Goal: Task Accomplishment & Management: Use online tool/utility

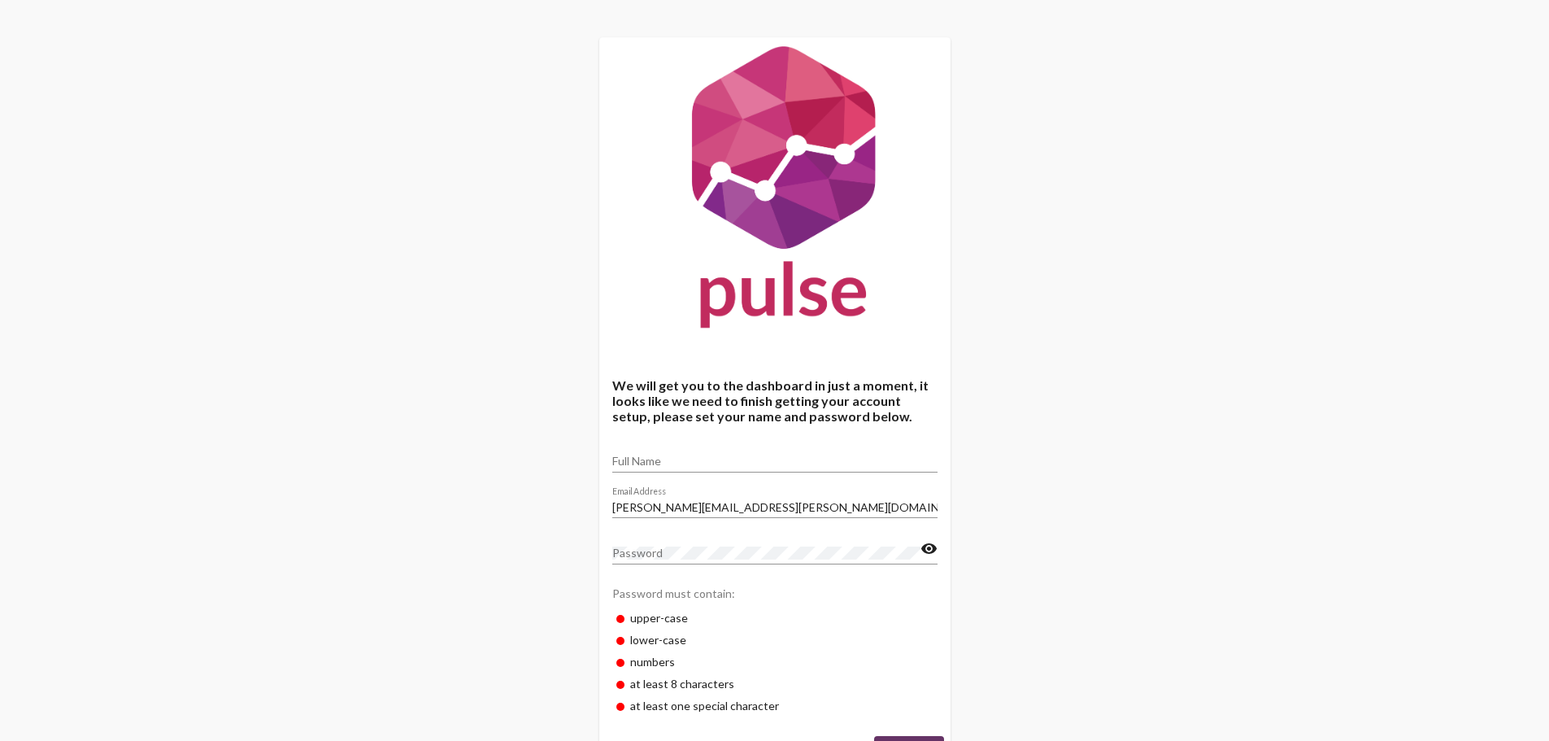
click at [674, 455] on input "Full Name" at bounding box center [774, 461] width 325 height 13
type input "[PERSON_NAME]"
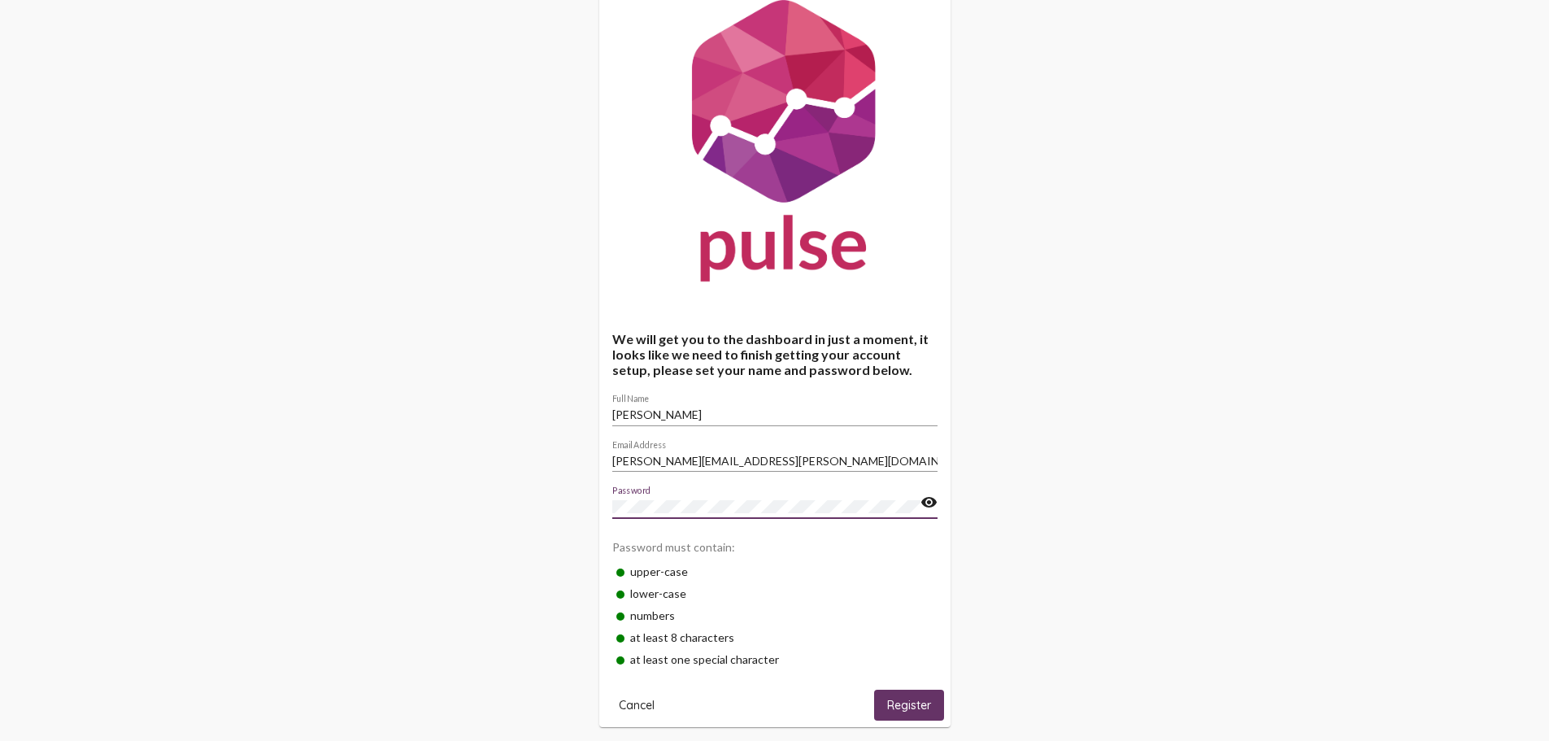
scroll to position [69, 0]
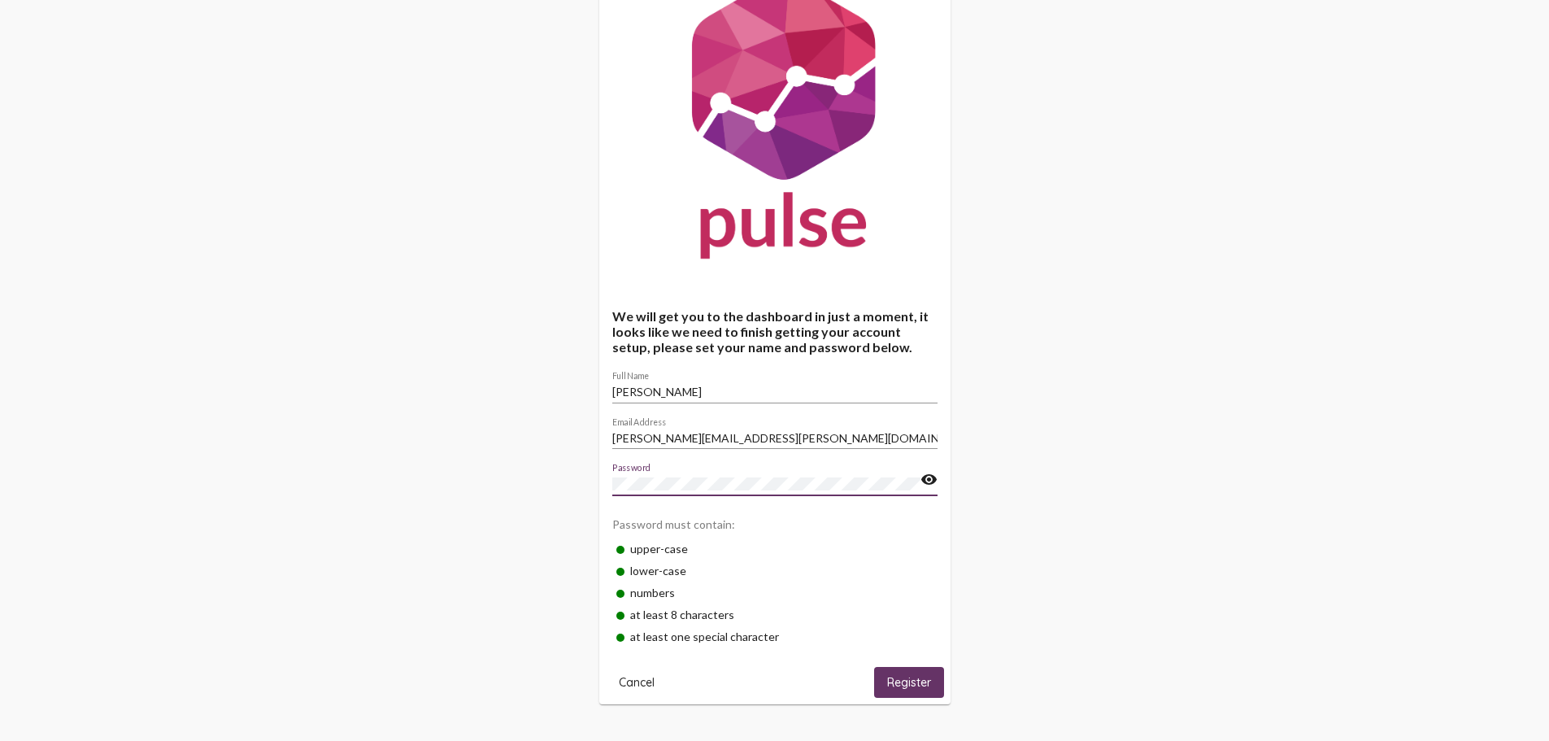
click at [897, 676] on span "Register" at bounding box center [909, 683] width 44 height 15
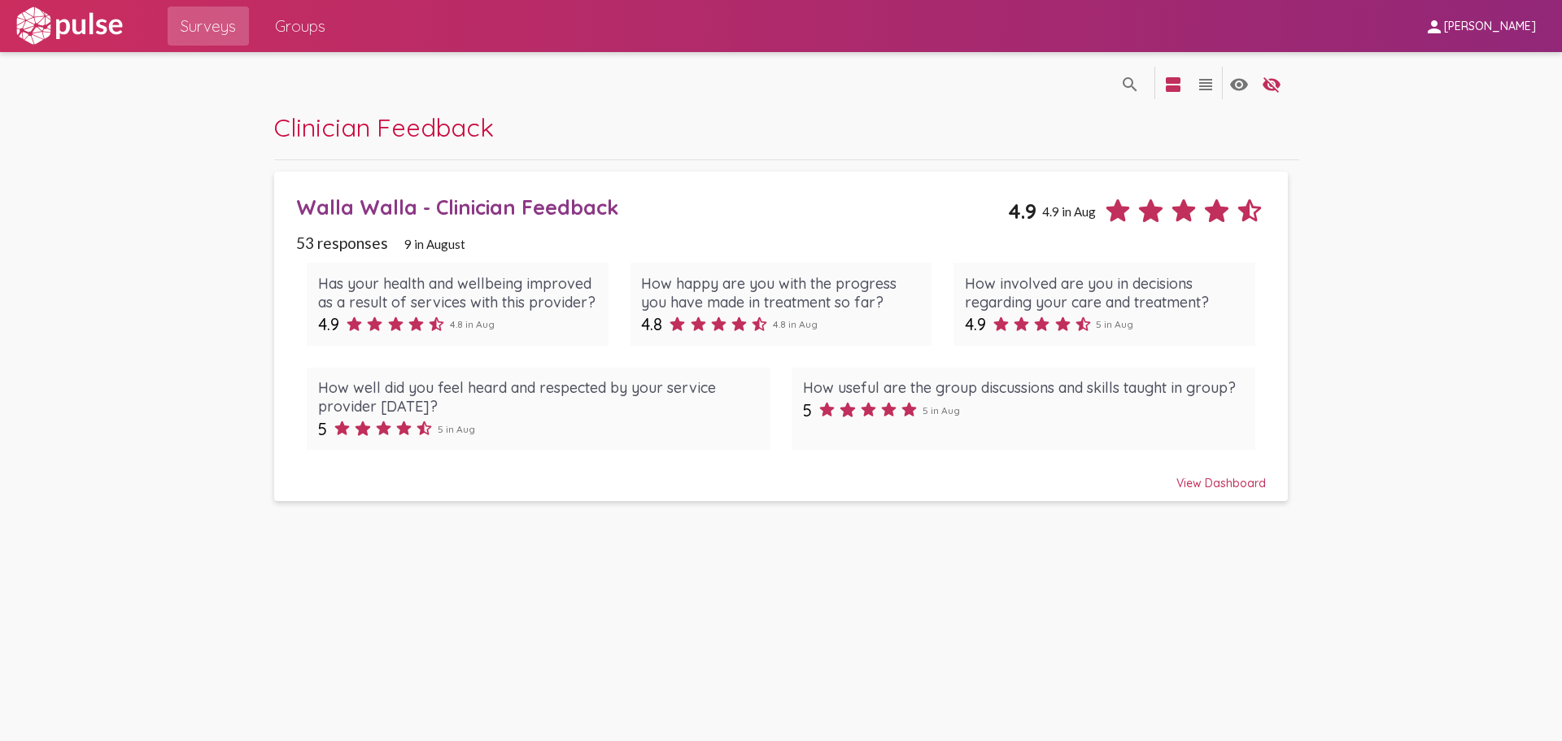
click at [1218, 483] on div "View Dashboard" at bounding box center [781, 475] width 970 height 29
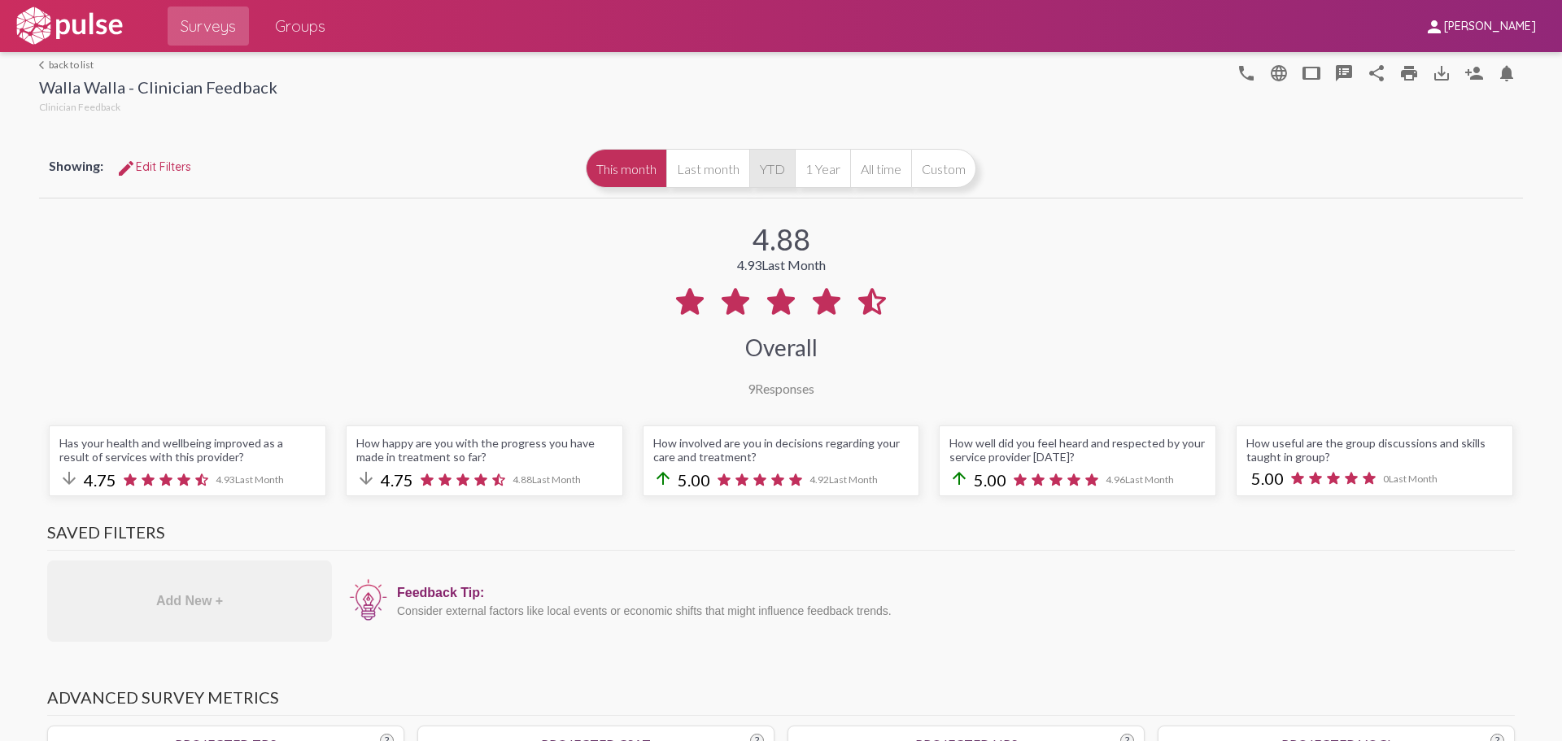
click at [783, 179] on button "YTD" at bounding box center [772, 168] width 46 height 39
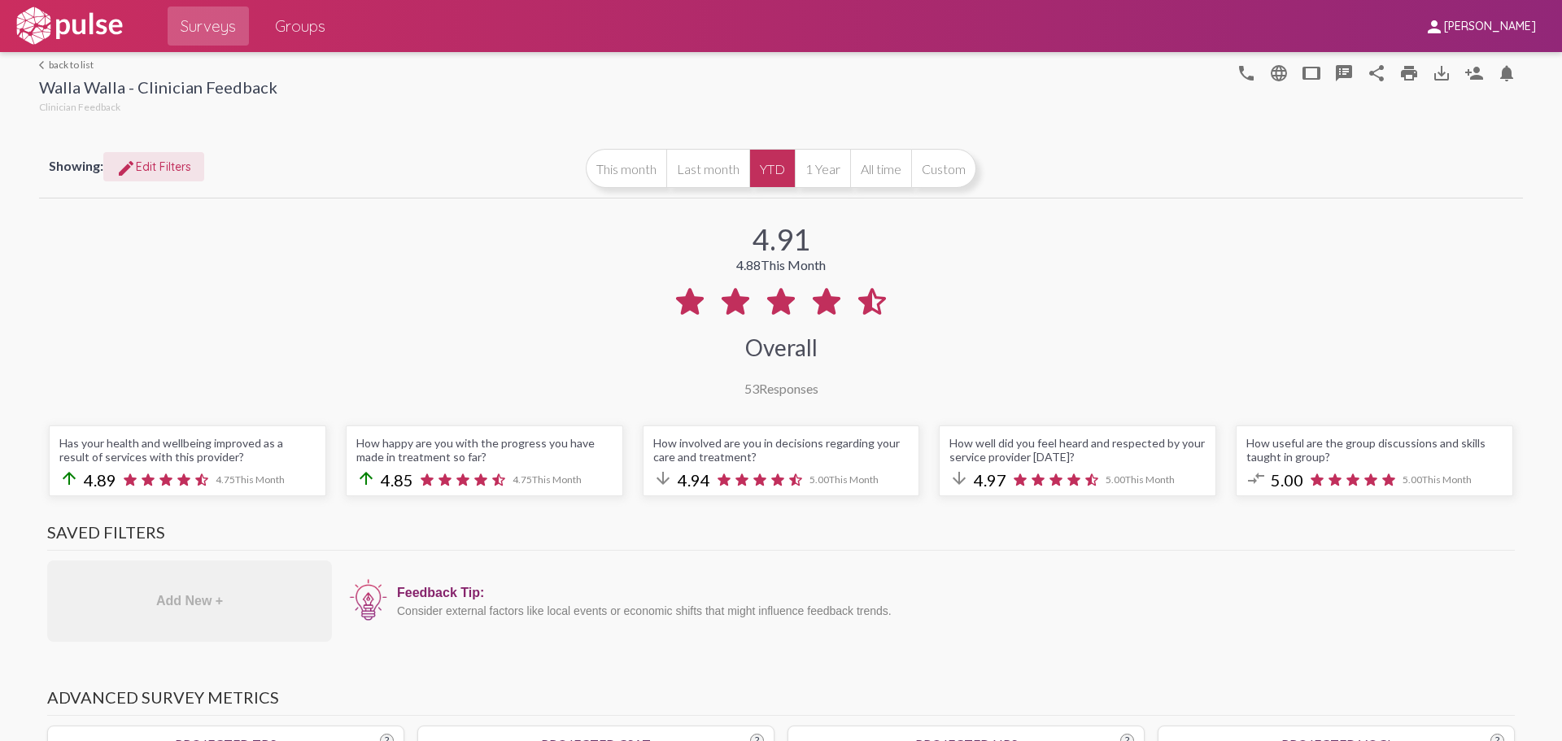
click at [130, 172] on mat-icon "edit" at bounding box center [126, 169] width 20 height 20
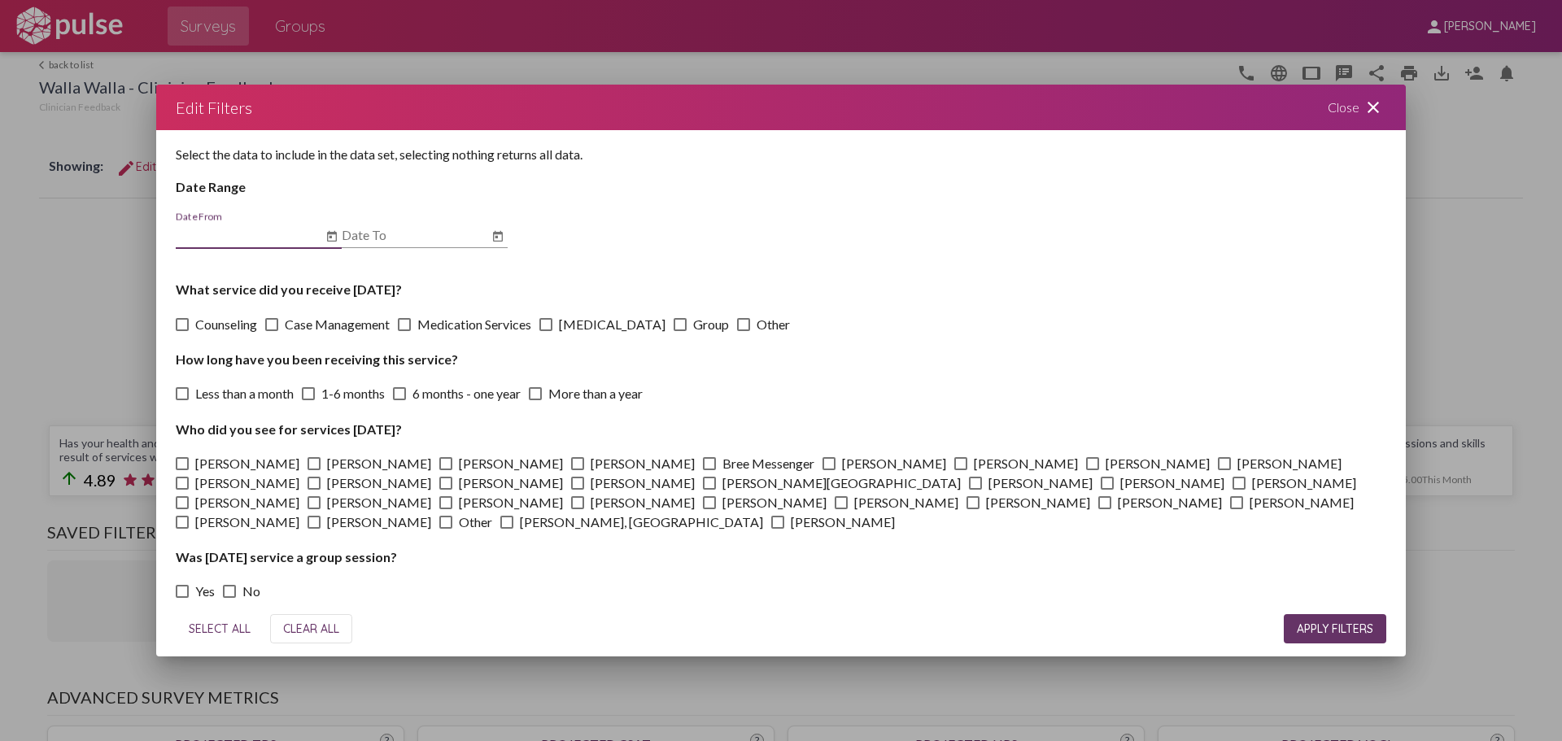
click at [439, 490] on span at bounding box center [445, 483] width 13 height 13
click at [445, 490] on input "[PERSON_NAME]" at bounding box center [445, 490] width 1 height 1
checkbox input "true"
click at [1086, 470] on span at bounding box center [1092, 463] width 13 height 13
click at [1092, 471] on input "[PERSON_NAME]" at bounding box center [1092, 470] width 1 height 1
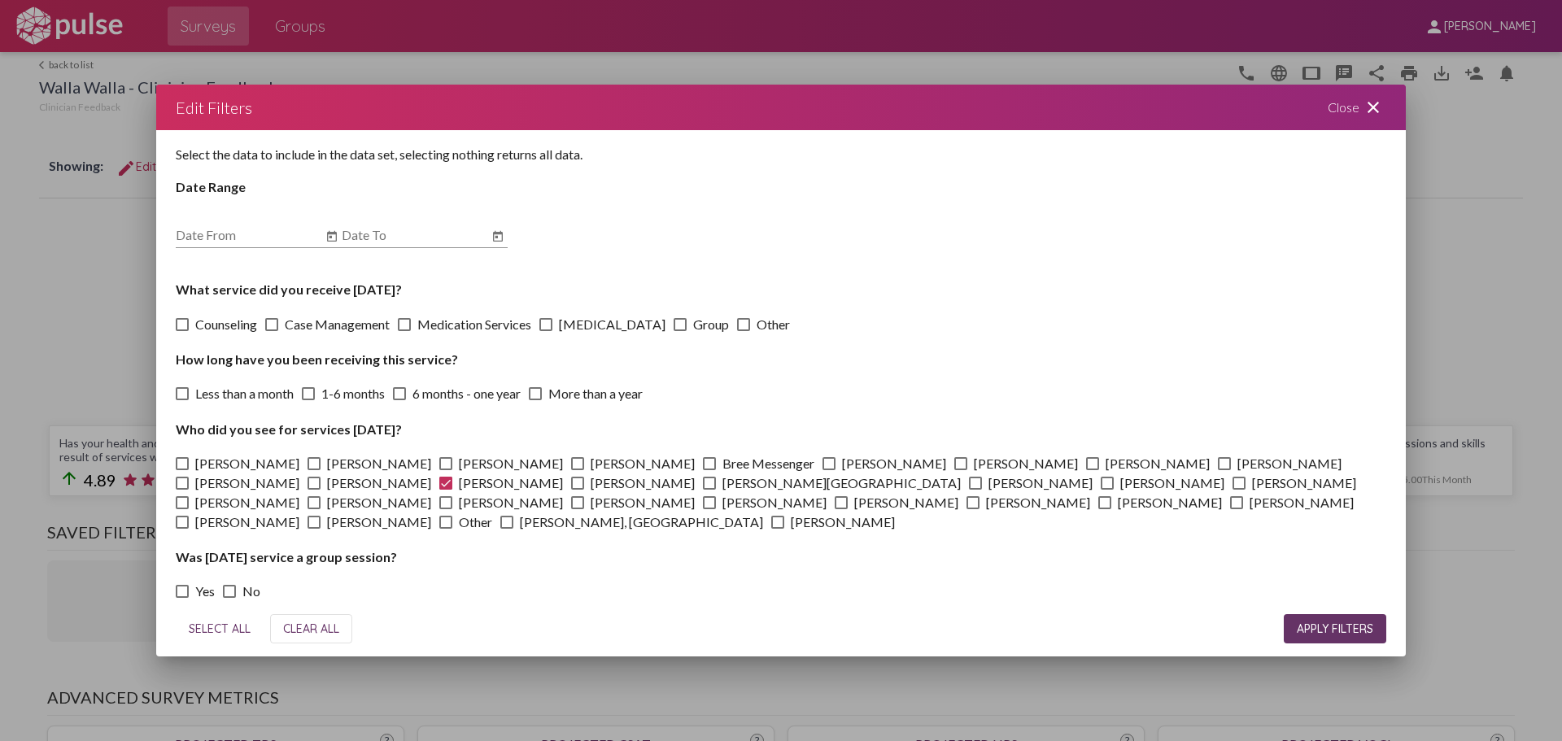
checkbox input "true"
click at [320, 496] on span at bounding box center [313, 502] width 13 height 13
click at [314, 509] on input "[PERSON_NAME]" at bounding box center [313, 509] width 1 height 1
checkbox input "true"
click at [1232, 493] on label "[PERSON_NAME]" at bounding box center [1294, 483] width 124 height 20
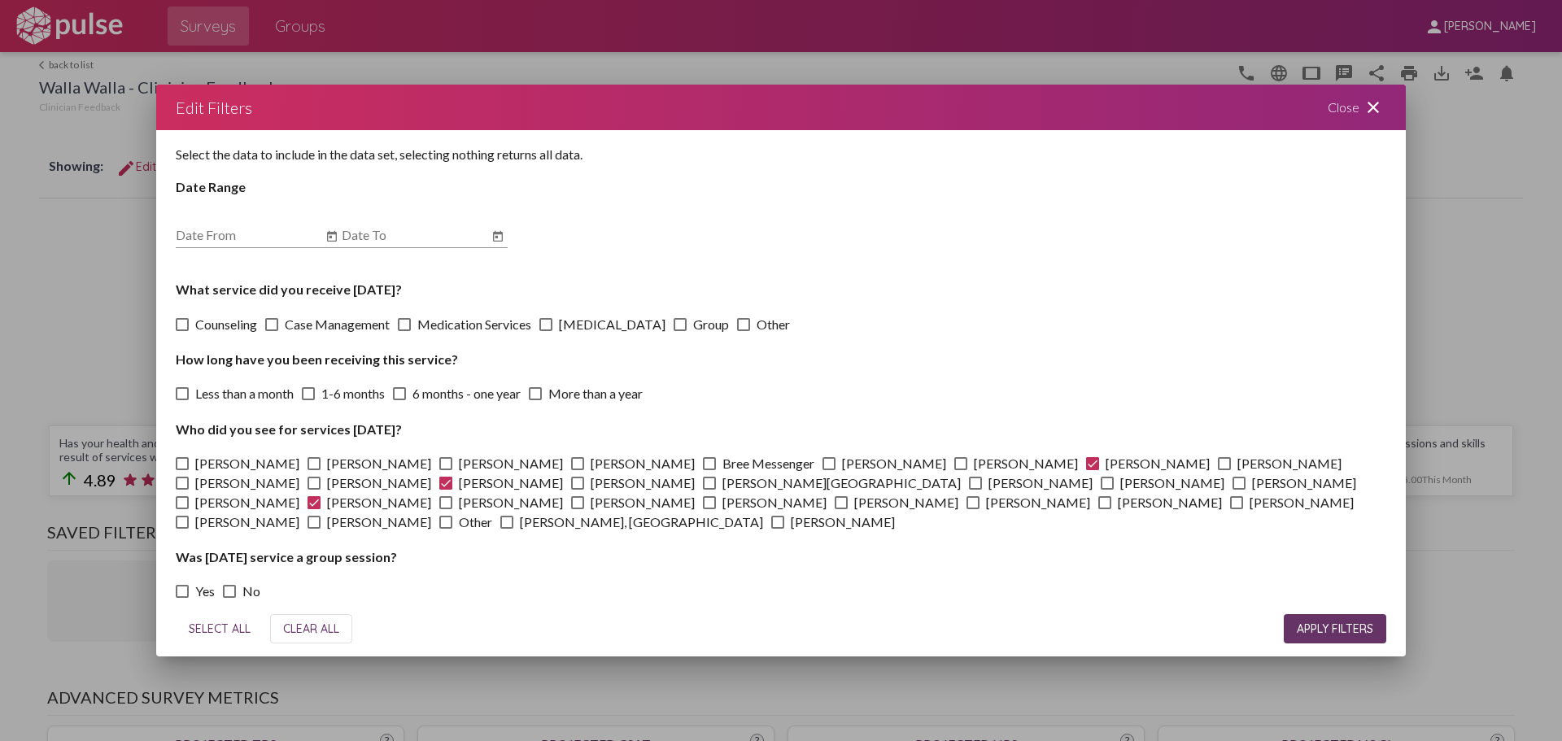
click at [1238, 490] on input "[PERSON_NAME]" at bounding box center [1238, 490] width 1 height 1
checkbox input "true"
click at [571, 470] on span at bounding box center [577, 463] width 13 height 13
click at [577, 471] on input "[PERSON_NAME]" at bounding box center [577, 470] width 1 height 1
checkbox input "true"
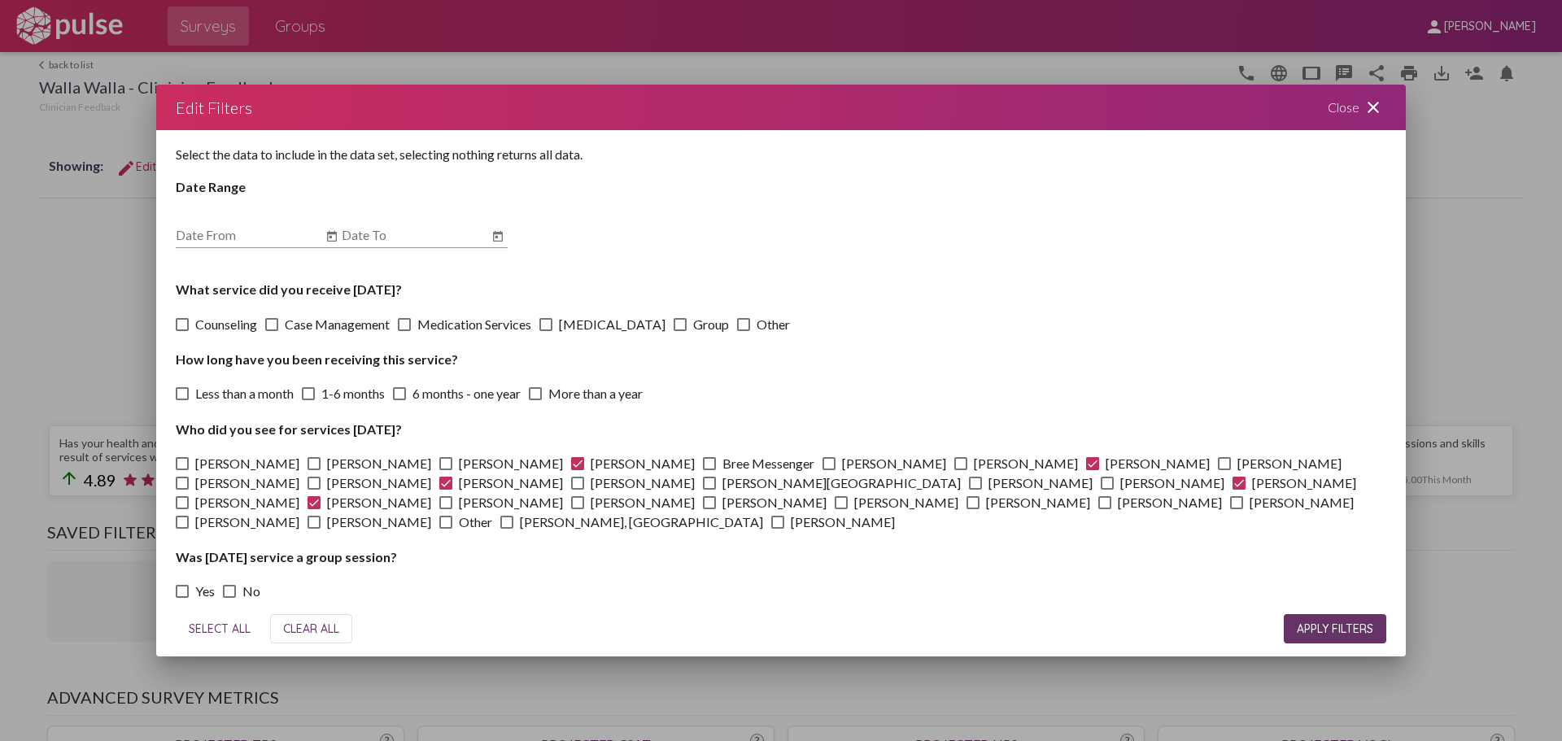
click at [954, 473] on label "[PERSON_NAME]" at bounding box center [1016, 464] width 124 height 20
click at [960, 471] on input "[PERSON_NAME]" at bounding box center [960, 470] width 1 height 1
checkbox input "true"
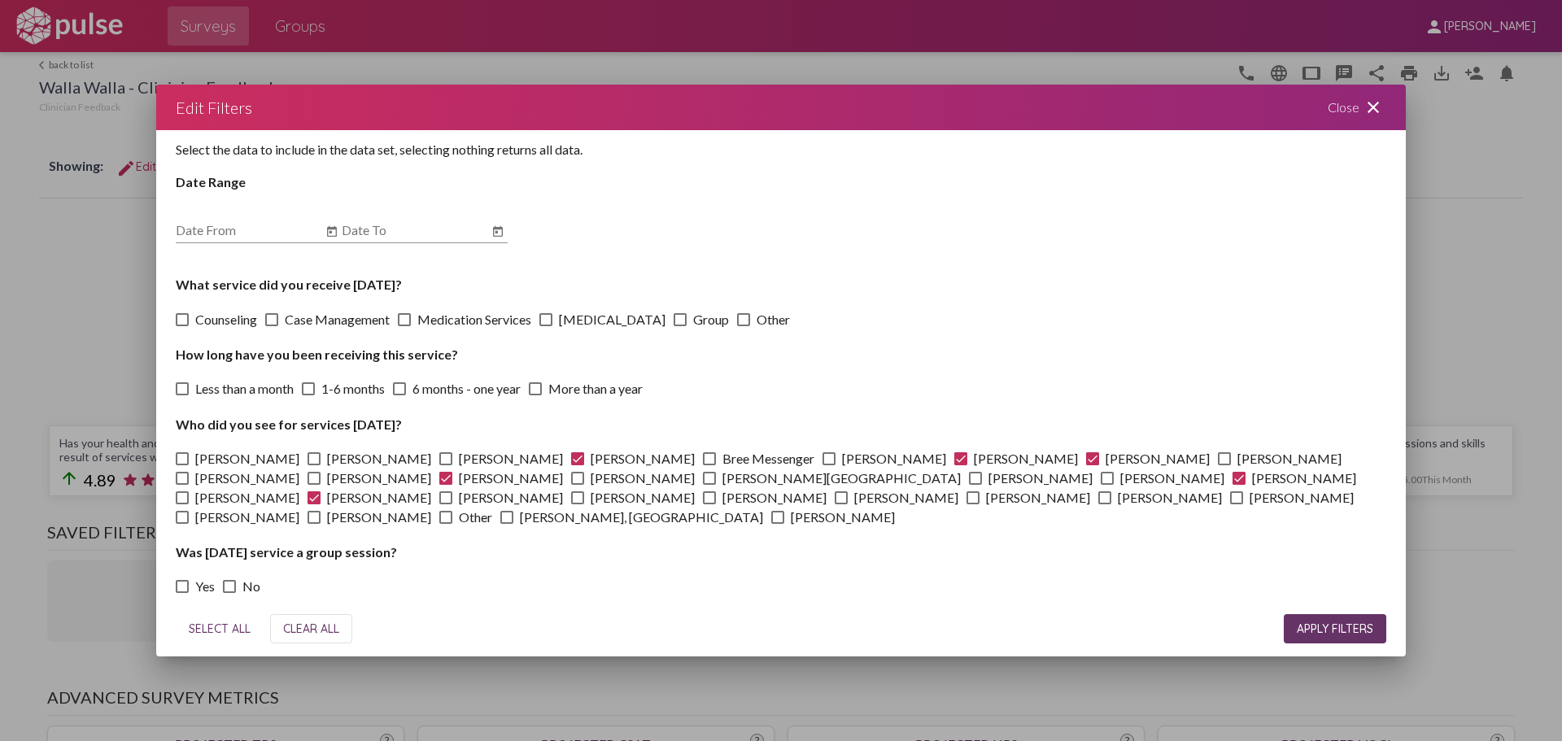
scroll to position [7, 0]
click at [1331, 621] on span "APPLY FILTERS" at bounding box center [1334, 628] width 76 height 15
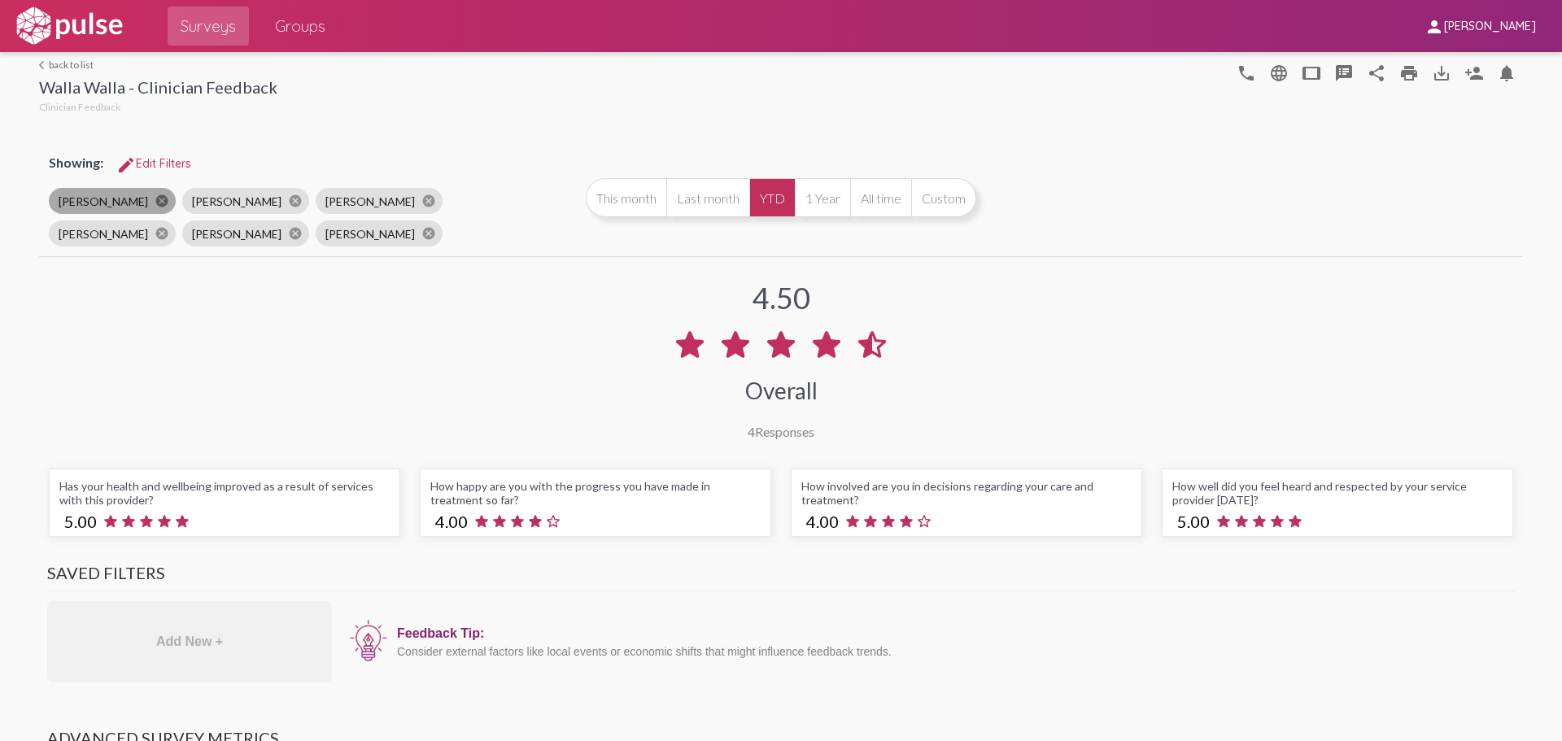
click at [155, 202] on mat-icon "cancel" at bounding box center [162, 201] width 15 height 15
click at [155, 201] on mat-icon "cancel" at bounding box center [162, 201] width 15 height 15
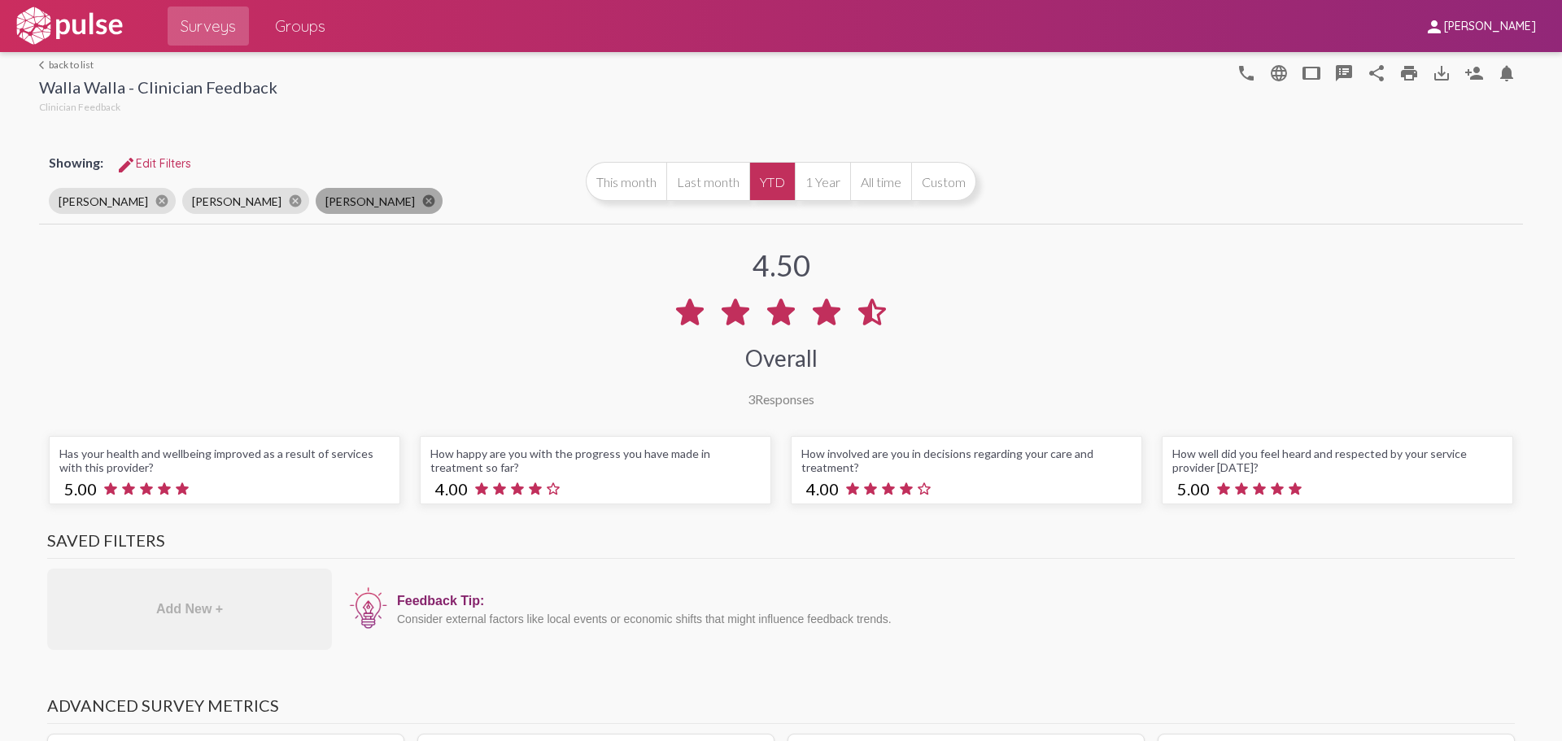
click at [421, 198] on mat-icon "cancel" at bounding box center [428, 201] width 15 height 15
click at [155, 202] on mat-icon "cancel" at bounding box center [162, 201] width 15 height 15
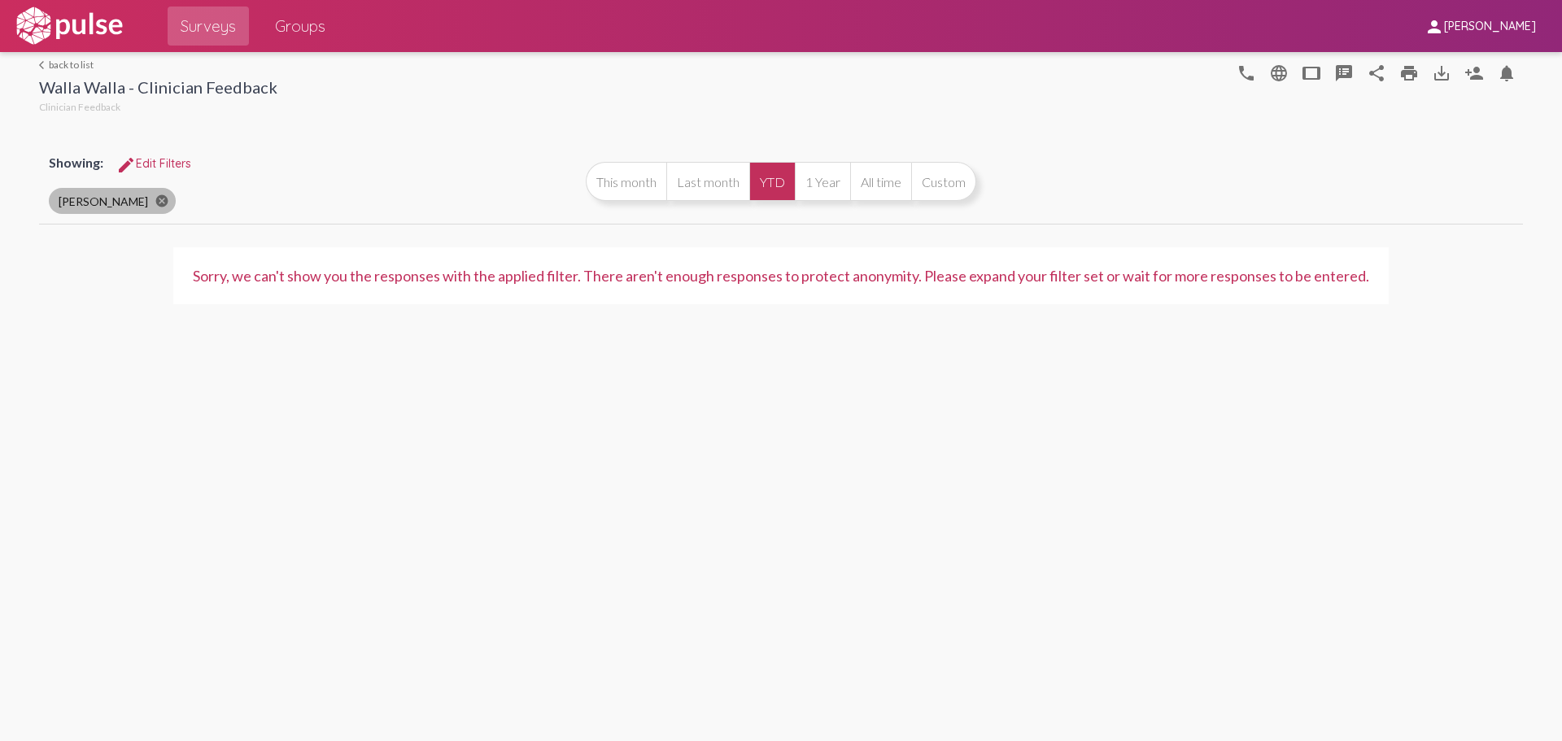
click at [167, 200] on mat-icon "cancel" at bounding box center [162, 201] width 15 height 15
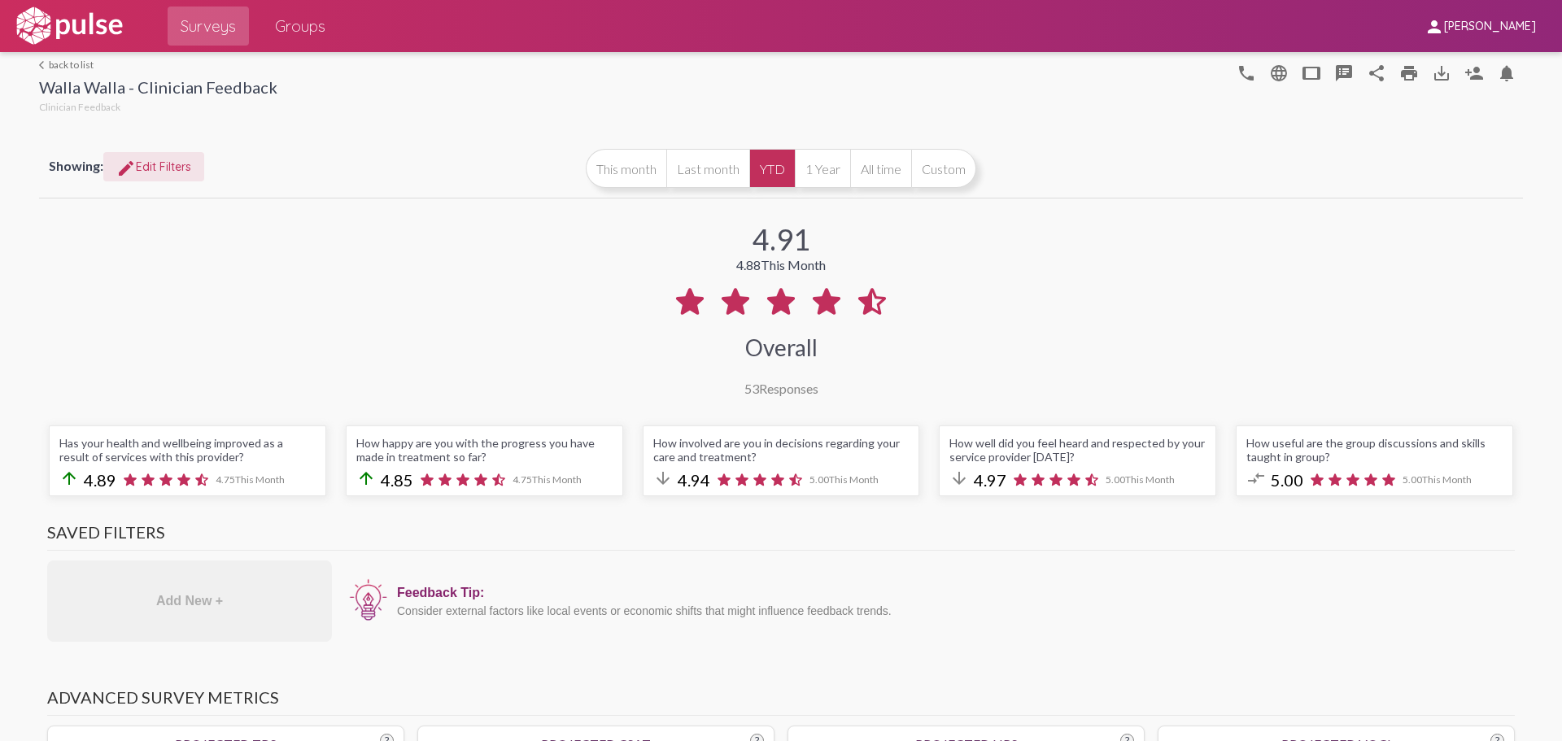
click at [172, 157] on button "edit Edit Filters" at bounding box center [153, 166] width 101 height 29
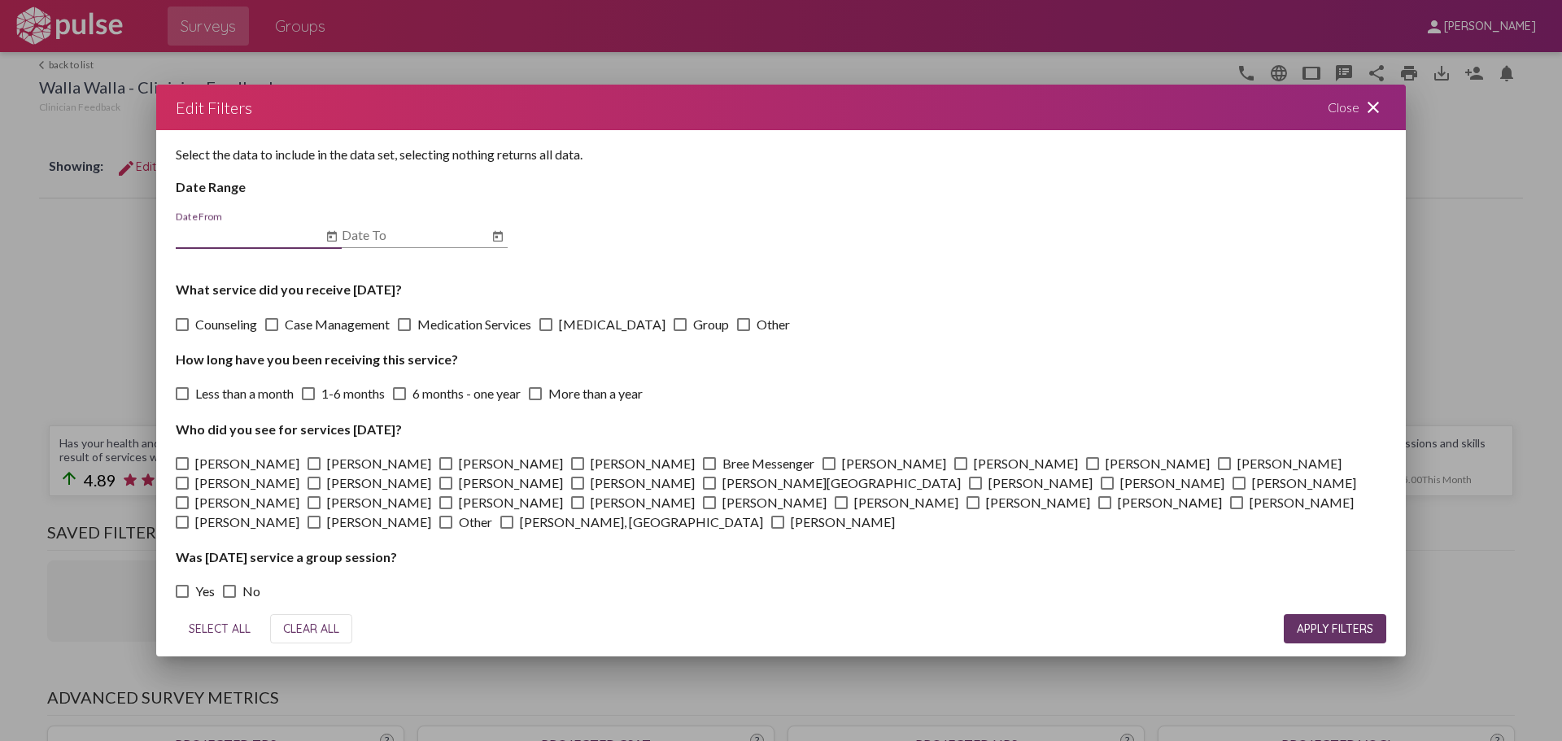
click at [1232, 490] on span at bounding box center [1238, 483] width 13 height 13
click at [1238, 490] on input "[PERSON_NAME]" at bounding box center [1238, 490] width 1 height 1
checkbox input "true"
click at [1343, 621] on span "APPLY FILTERS" at bounding box center [1334, 628] width 76 height 15
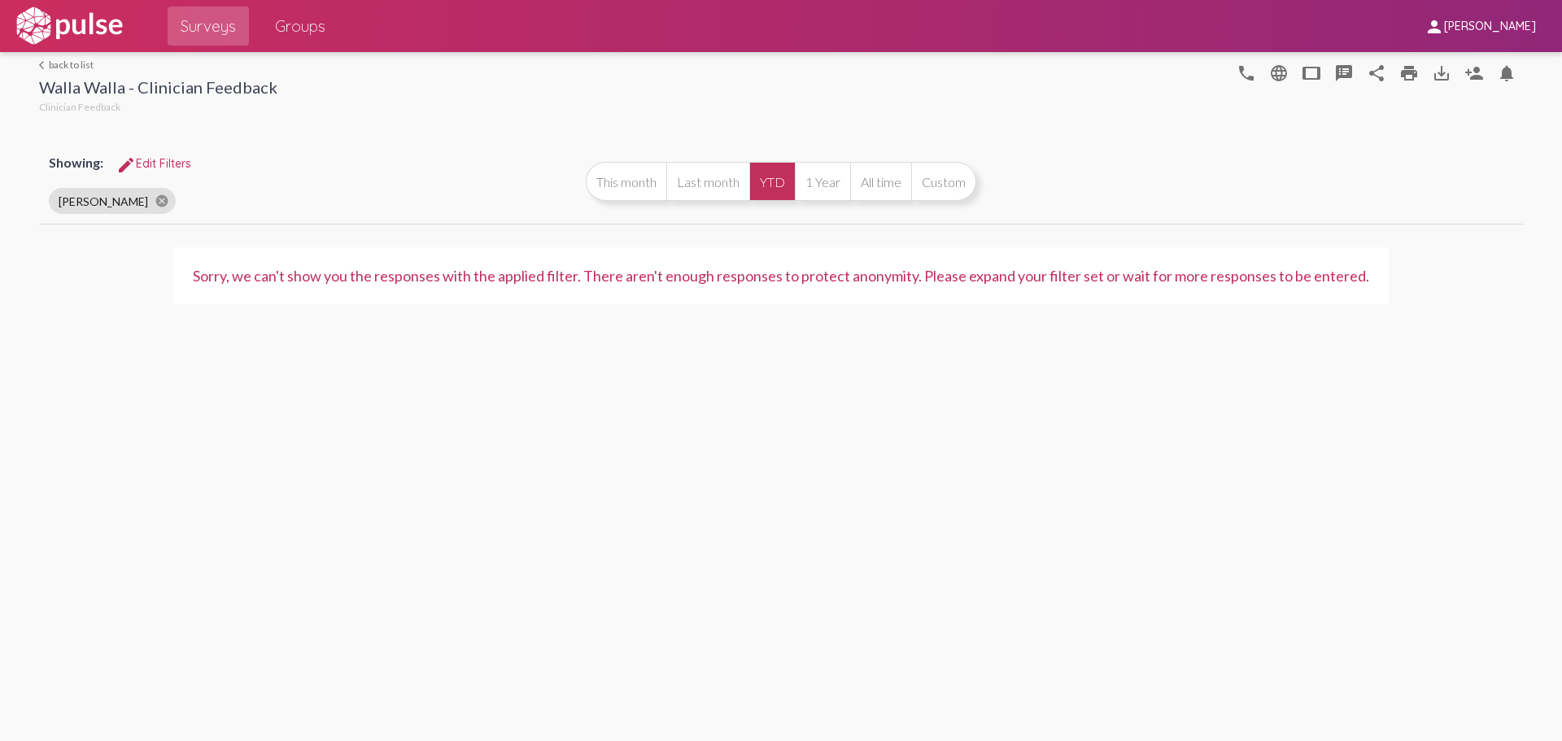
click at [165, 168] on span "edit Edit Filters" at bounding box center [153, 163] width 75 height 15
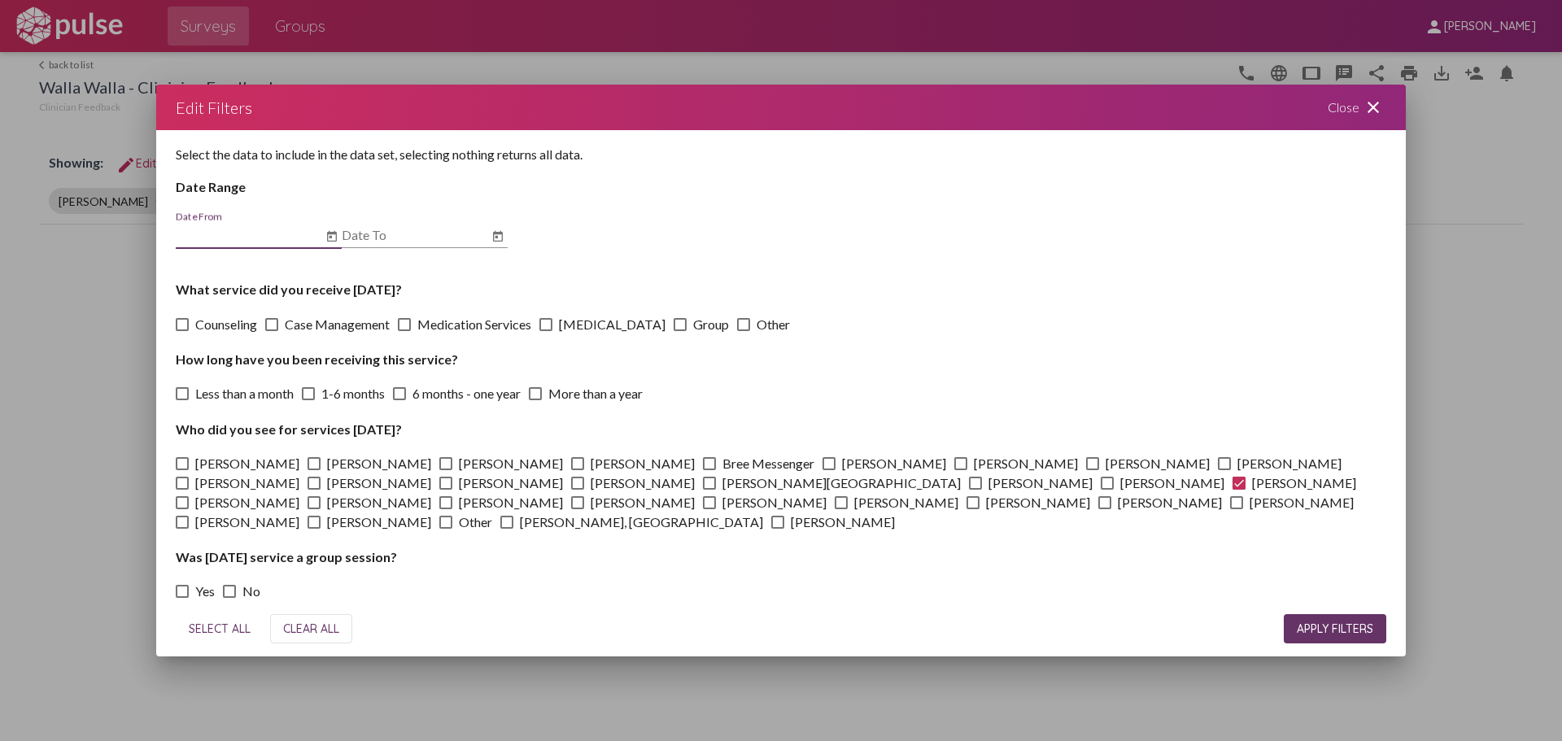
click at [591, 464] on span "[PERSON_NAME]" at bounding box center [643, 464] width 104 height 20
click at [577, 470] on input "[PERSON_NAME]" at bounding box center [577, 470] width 1 height 1
checkbox input "true"
drag, startPoint x: 1373, startPoint y: 608, endPoint x: 1365, endPoint y: 619, distance: 13.3
click at [1371, 614] on button "APPLY FILTERS" at bounding box center [1334, 628] width 102 height 29
